Goal: Task Accomplishment & Management: Manage account settings

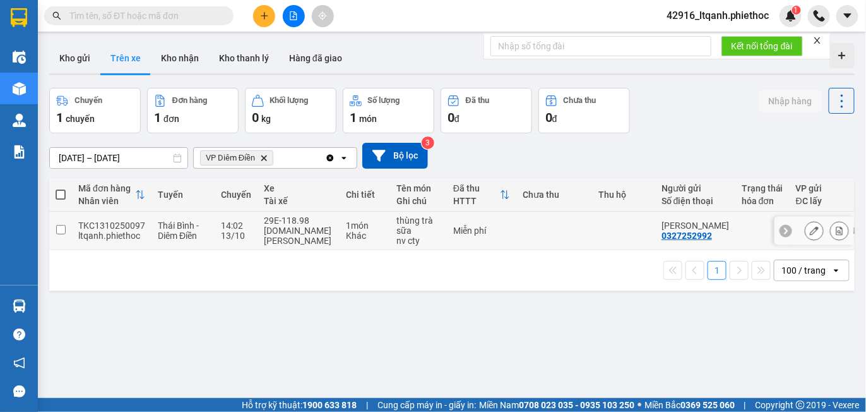
click at [528, 237] on td at bounding box center [554, 230] width 76 height 39
checkbox input "true"
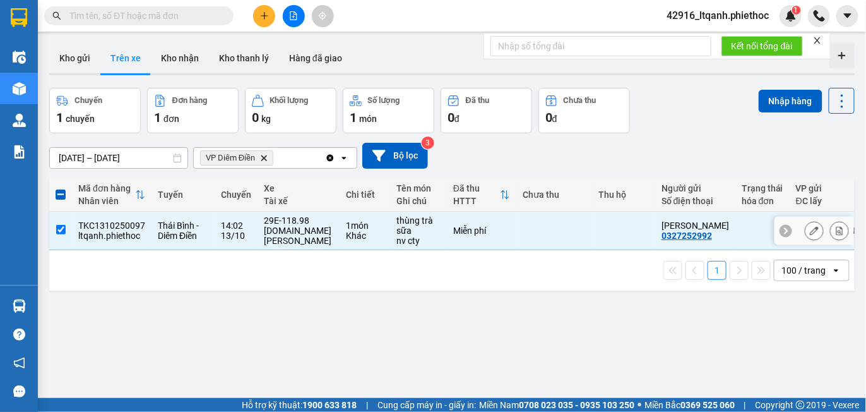
click at [805, 236] on button at bounding box center [814, 231] width 18 height 22
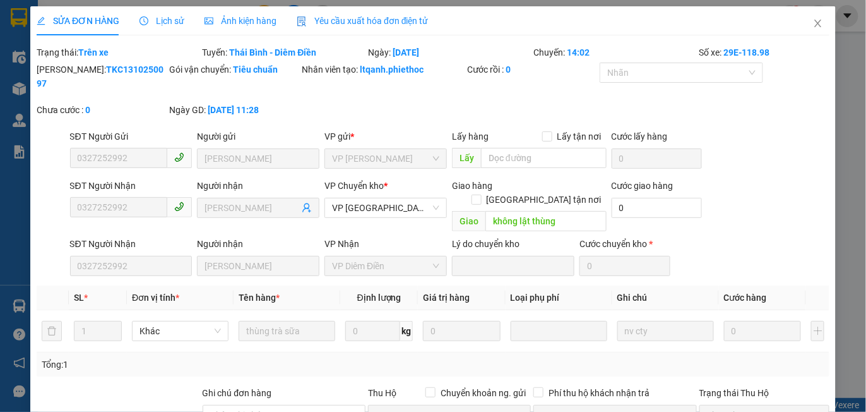
type input "0327252992"
type input "[PERSON_NAME]"
type input "0327252992"
type input "[PERSON_NAME]"
type input "không lật thùng"
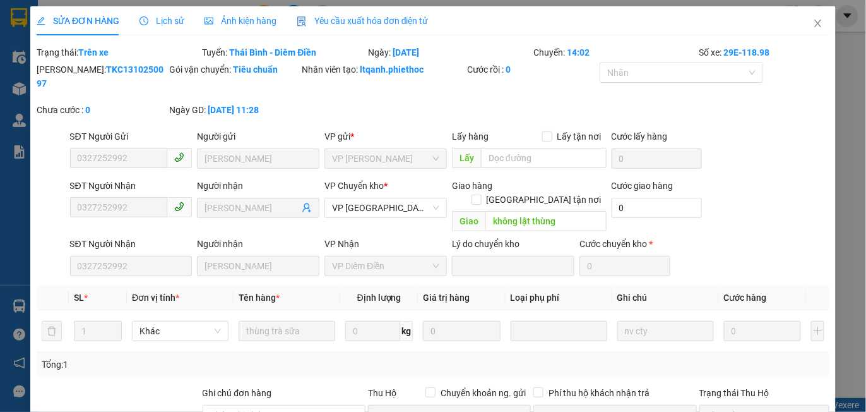
type input "0"
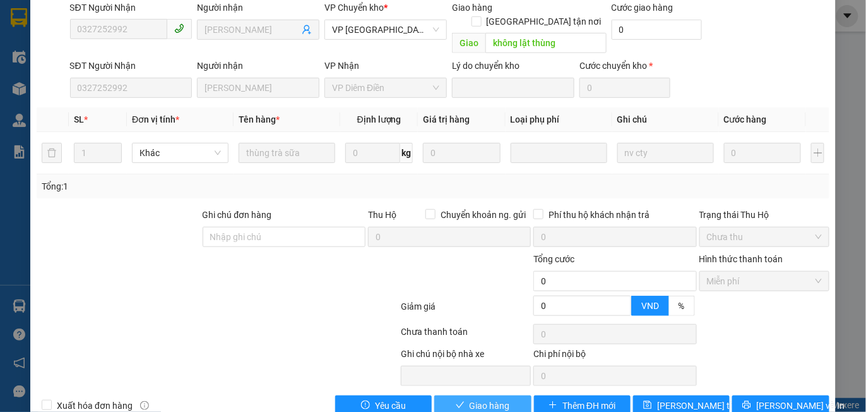
click at [482, 398] on span "Giao hàng" at bounding box center [490, 405] width 40 height 14
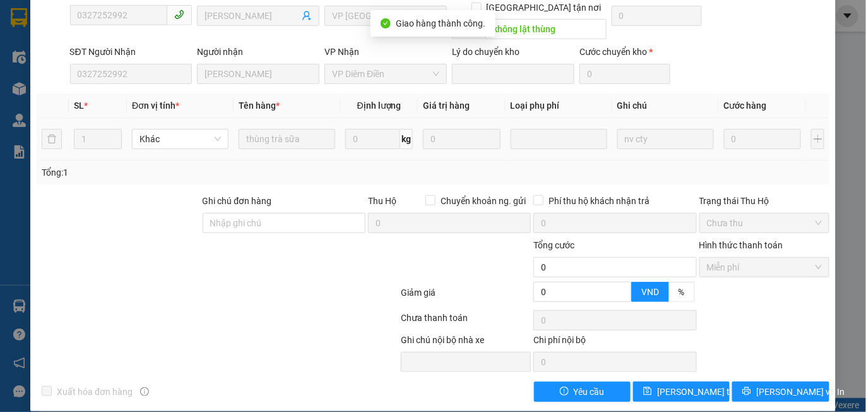
scroll to position [0, 0]
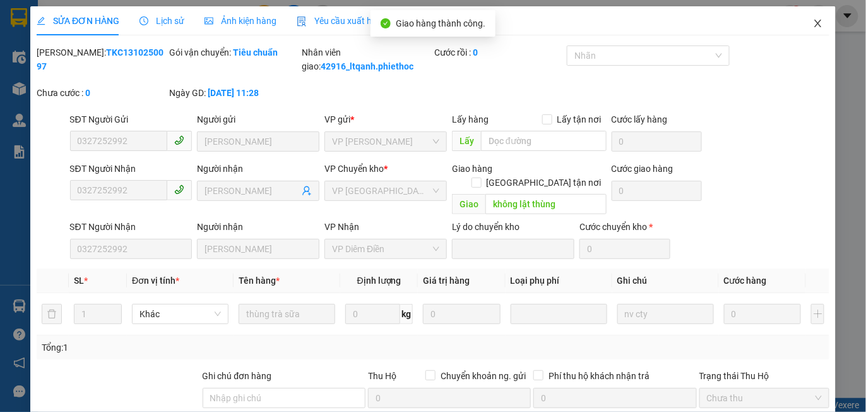
click at [813, 19] on icon "close" at bounding box center [818, 23] width 10 height 10
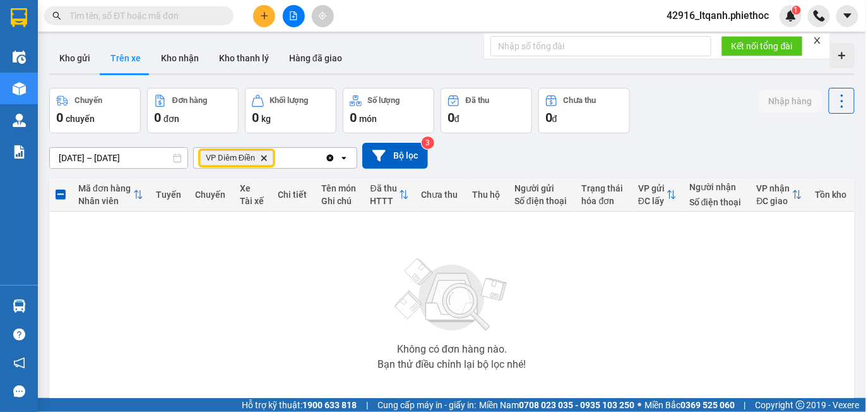
click at [265, 160] on icon "VP Diêm Điền, close by backspace" at bounding box center [264, 158] width 6 height 6
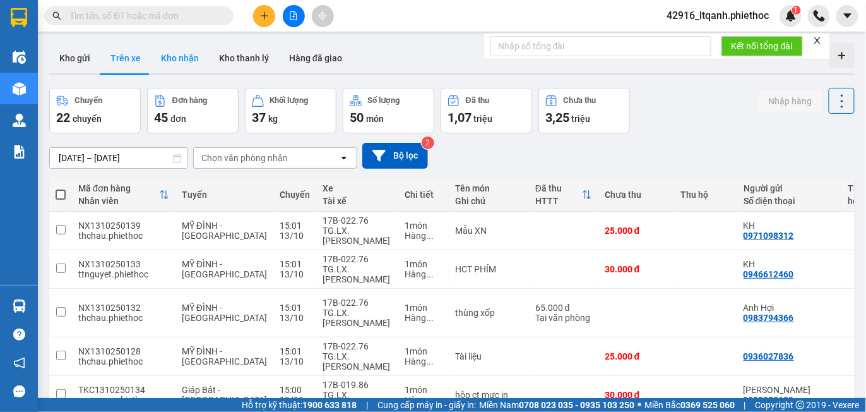
click at [182, 60] on button "Kho nhận" at bounding box center [180, 58] width 58 height 30
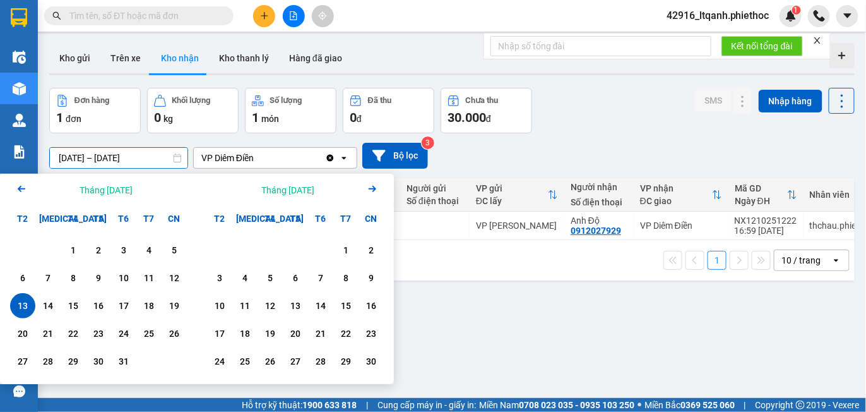
click at [100, 158] on input "[DATE] – [DATE]" at bounding box center [119, 158] width 138 height 20
click at [73, 247] on div "1" at bounding box center [73, 249] width 18 height 15
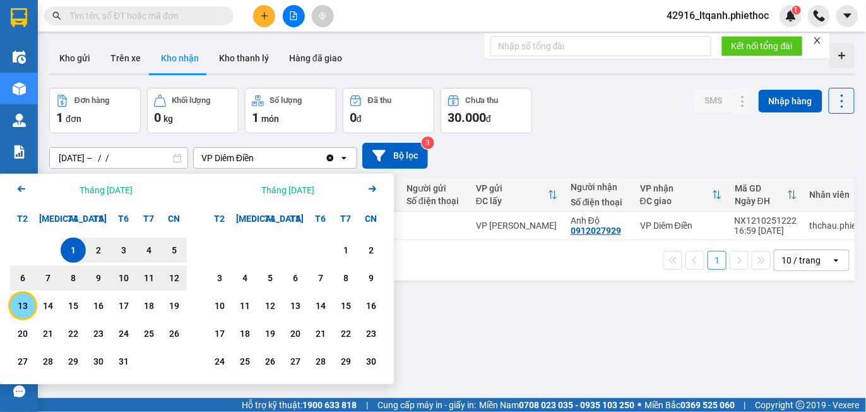
click at [26, 300] on div "13" at bounding box center [23, 305] width 18 height 15
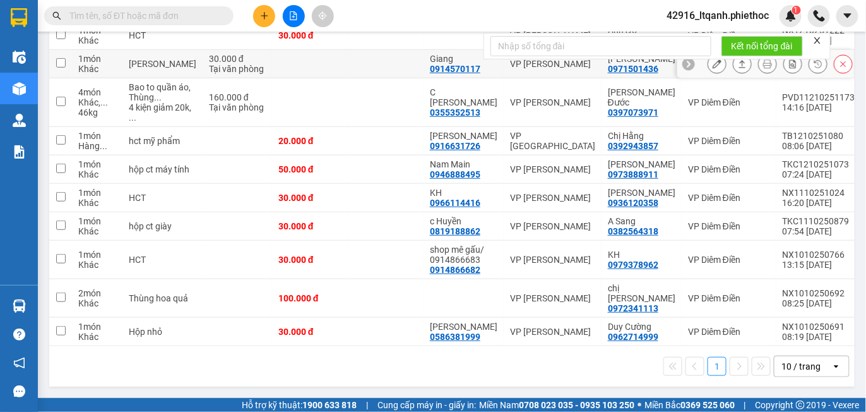
scroll to position [192, 0]
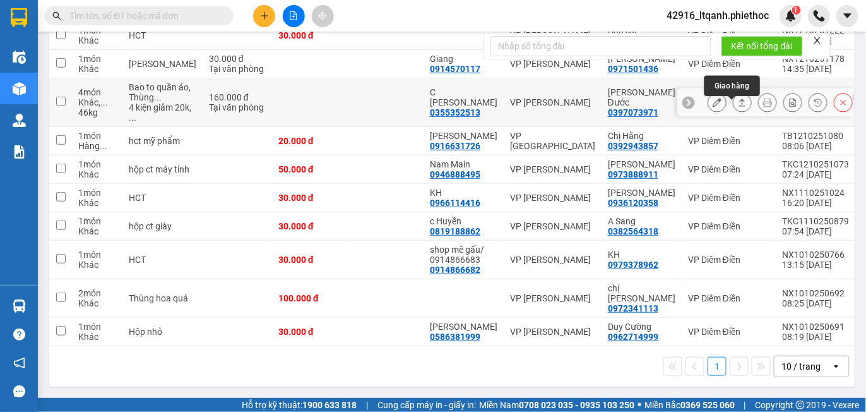
click at [739, 106] on icon at bounding box center [742, 102] width 7 height 8
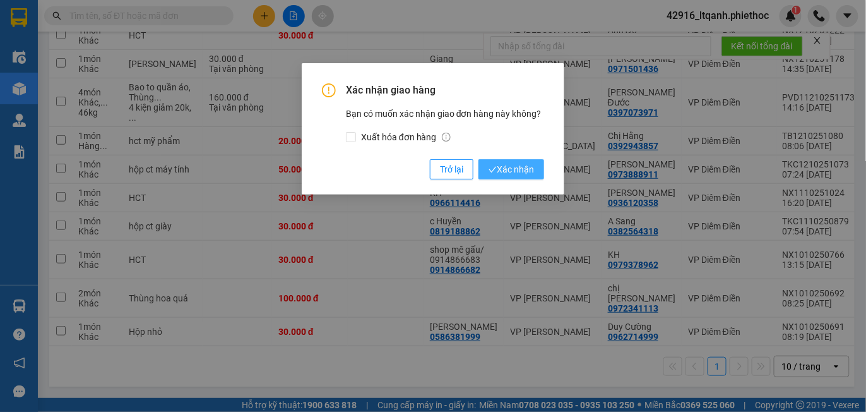
click at [512, 161] on button "Xác nhận" at bounding box center [511, 169] width 66 height 20
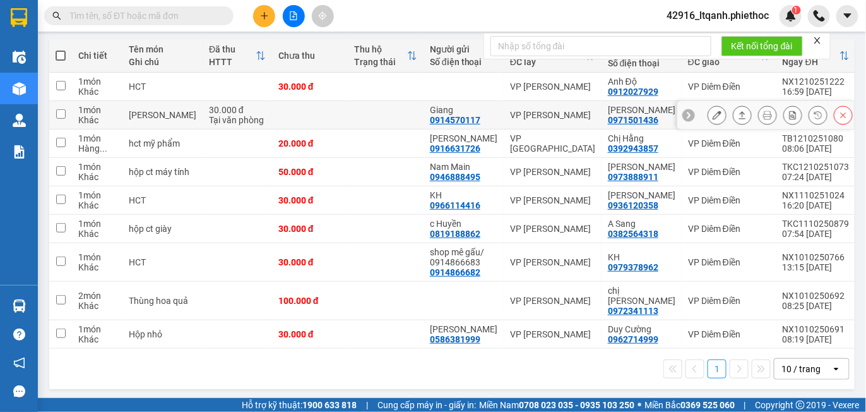
scroll to position [0, 0]
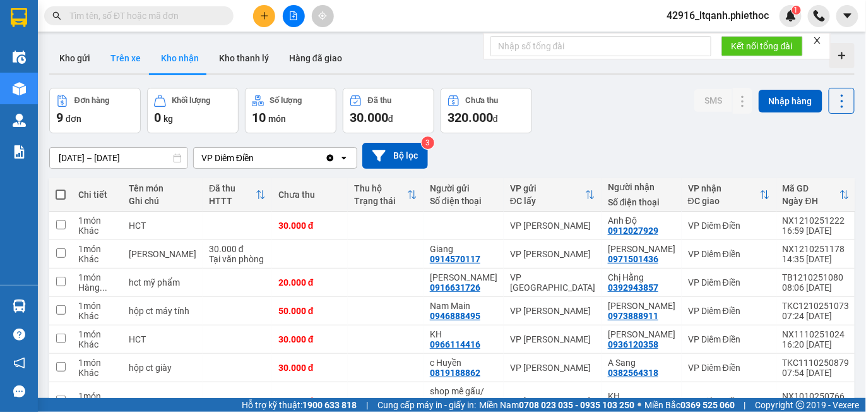
click at [121, 57] on button "Trên xe" at bounding box center [125, 58] width 50 height 30
type input "[DATE] – [DATE]"
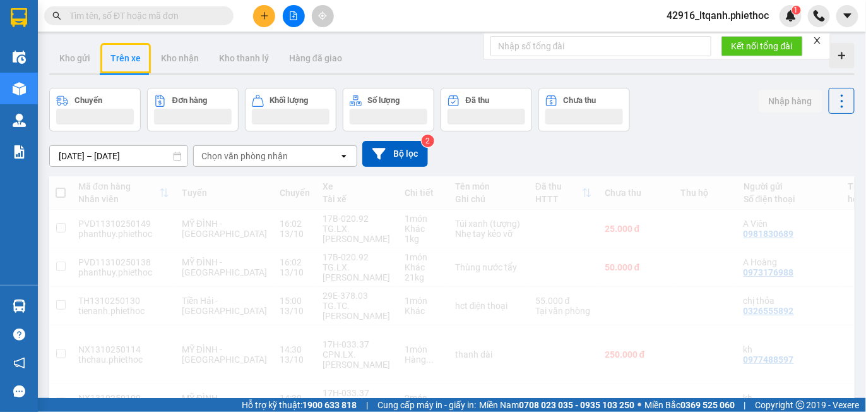
click at [260, 158] on div "Chọn văn phòng nhận" at bounding box center [244, 156] width 86 height 13
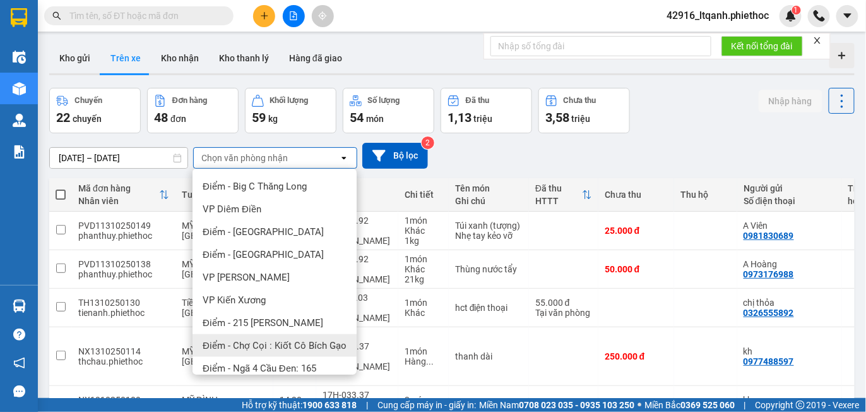
scroll to position [317, 0]
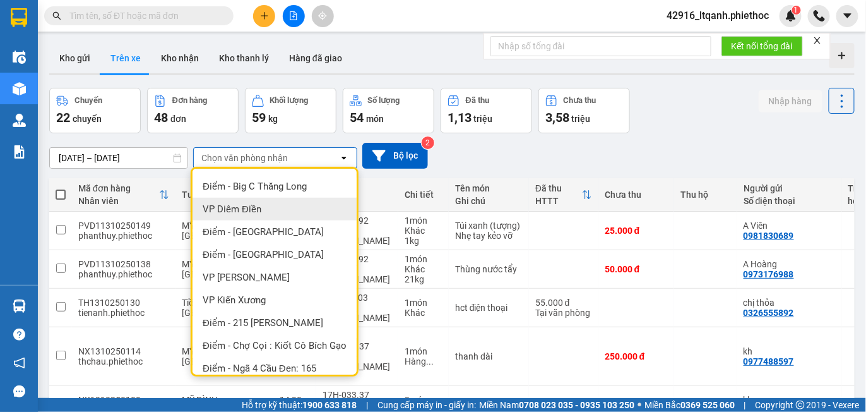
click at [259, 205] on span "VP Diêm Điền" at bounding box center [232, 209] width 59 height 13
